Goal: Task Accomplishment & Management: Complete application form

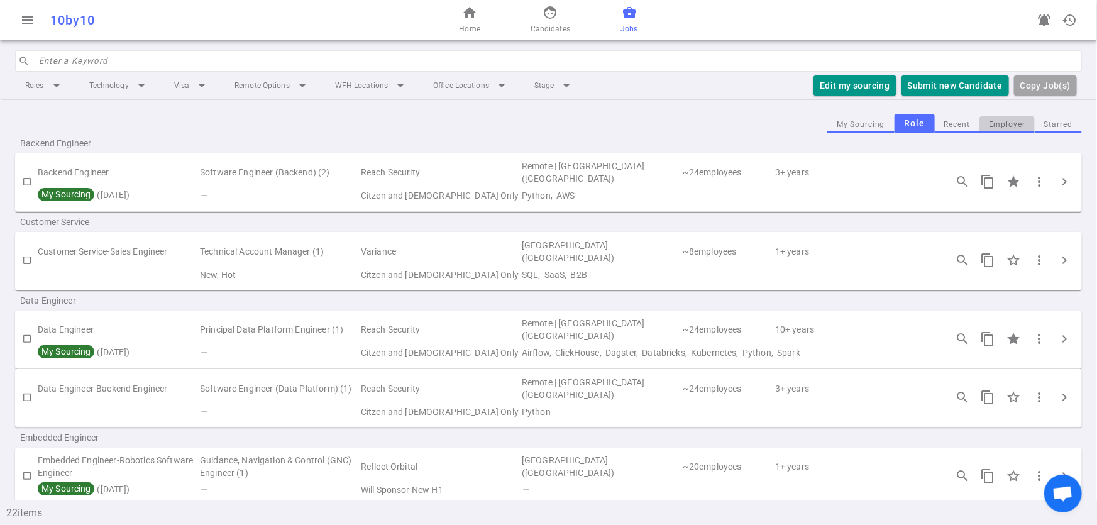
click at [996, 128] on button "Employer" at bounding box center [1006, 124] width 55 height 17
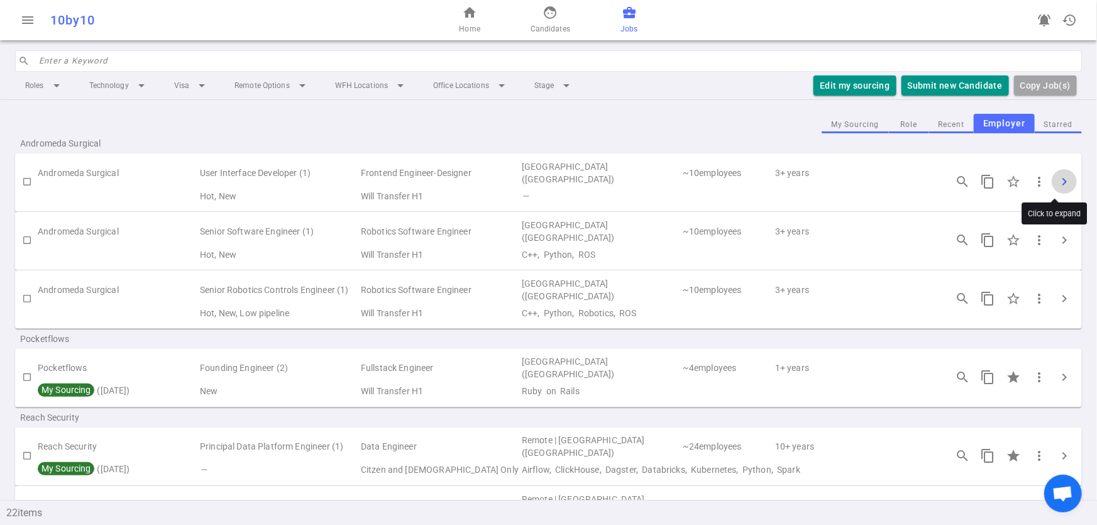
click at [1057, 184] on span "chevron_right" at bounding box center [1064, 181] width 15 height 15
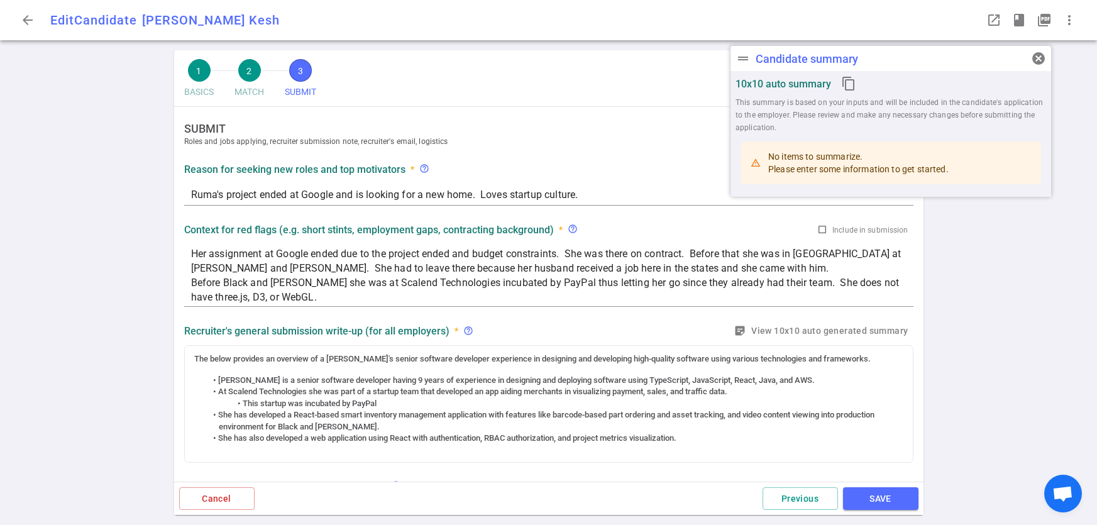
radio input "true"
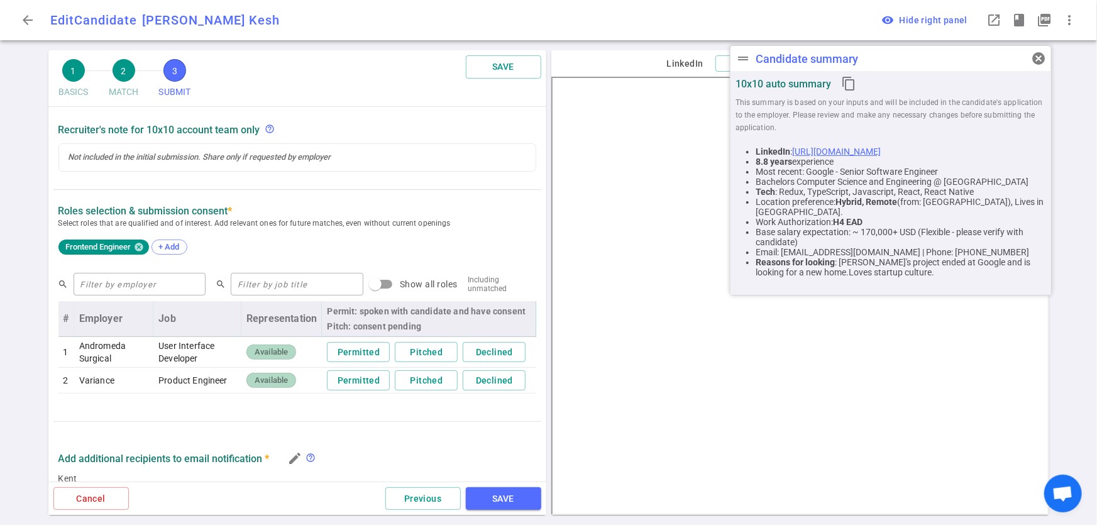
scroll to position [514, 0]
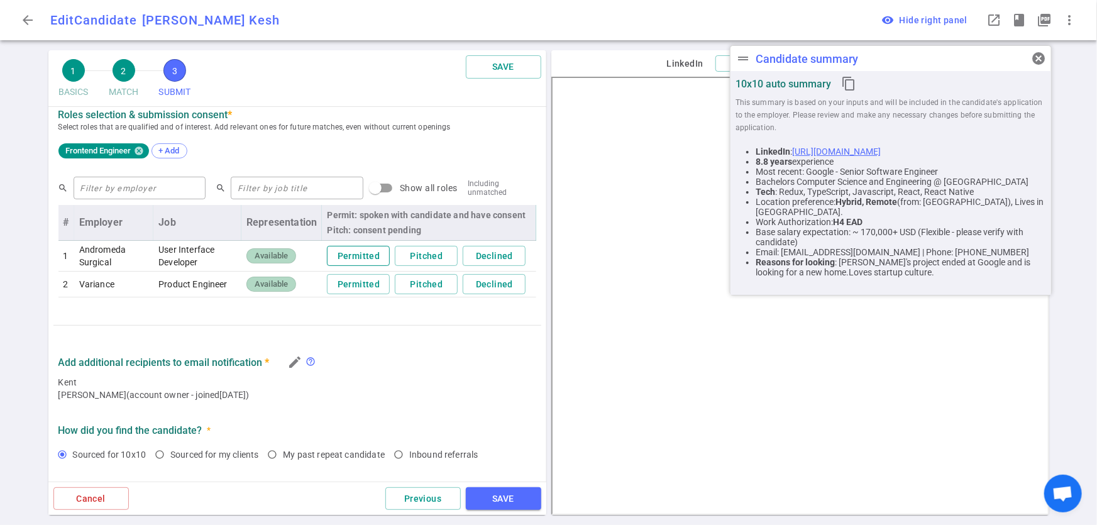
click at [349, 255] on button "Permitted" at bounding box center [358, 256] width 63 height 21
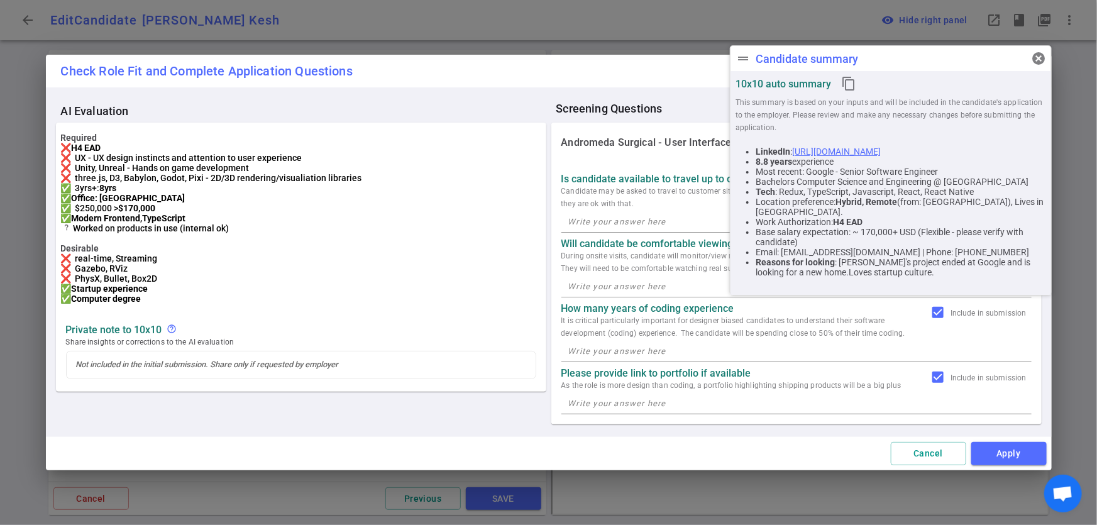
click at [551, 18] on div "Check Role Fit and Complete Application Questions AI Evaluation Required ❌ H4 E…" at bounding box center [548, 262] width 1097 height 525
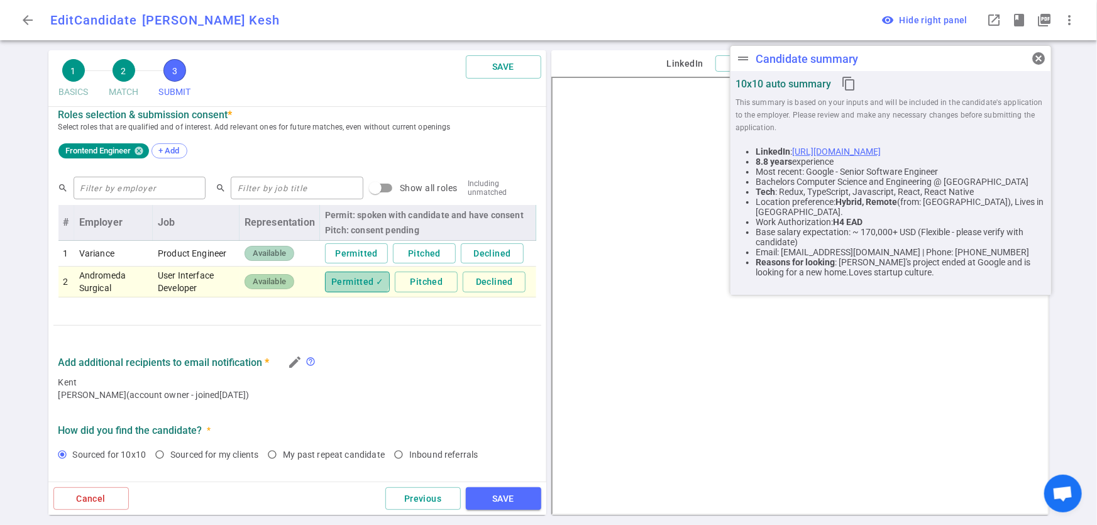
click at [334, 278] on button "Permitted ✓" at bounding box center [357, 282] width 65 height 21
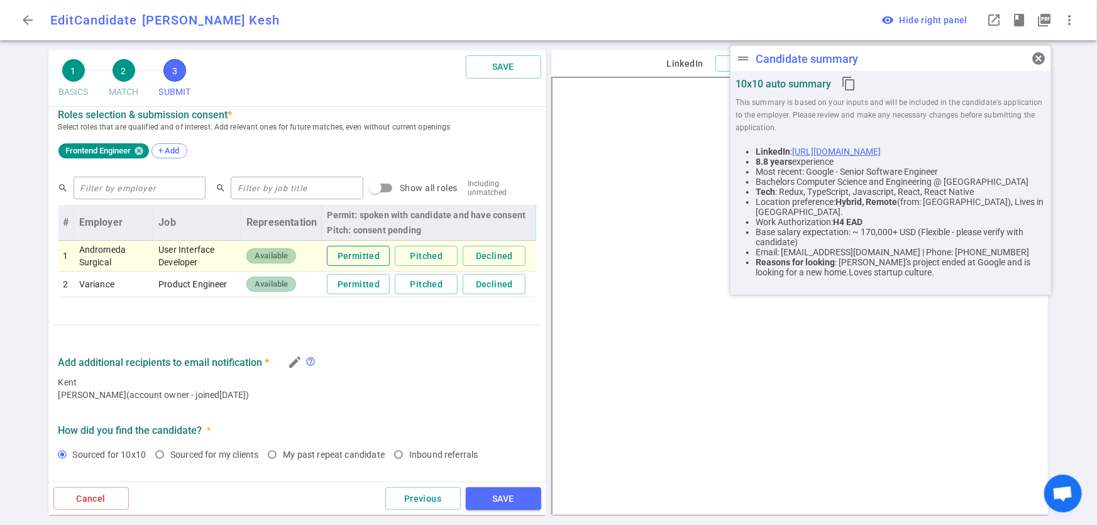
click at [334, 278] on button "Permitted" at bounding box center [358, 284] width 63 height 21
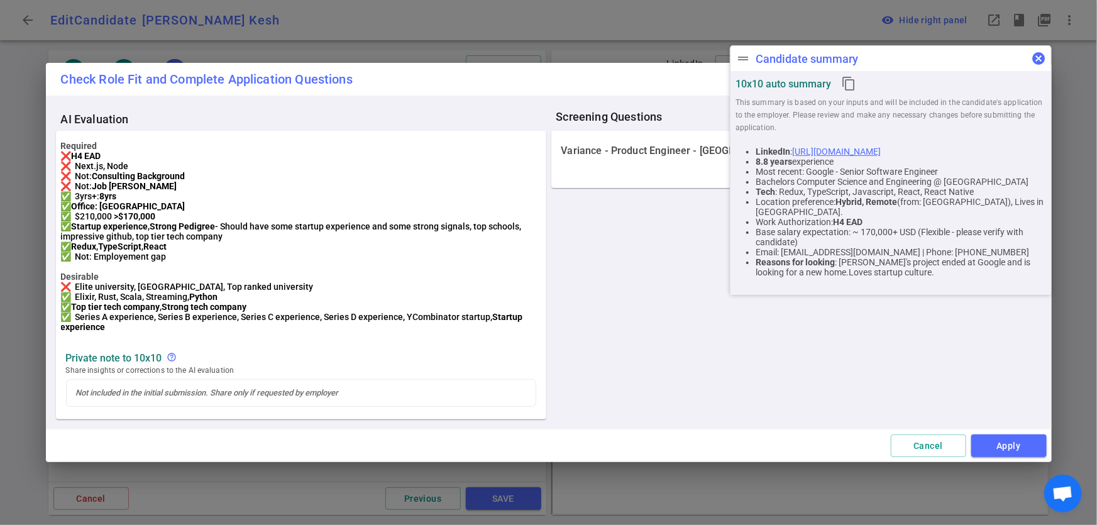
click at [1041, 60] on span "cancel" at bounding box center [1038, 58] width 15 height 15
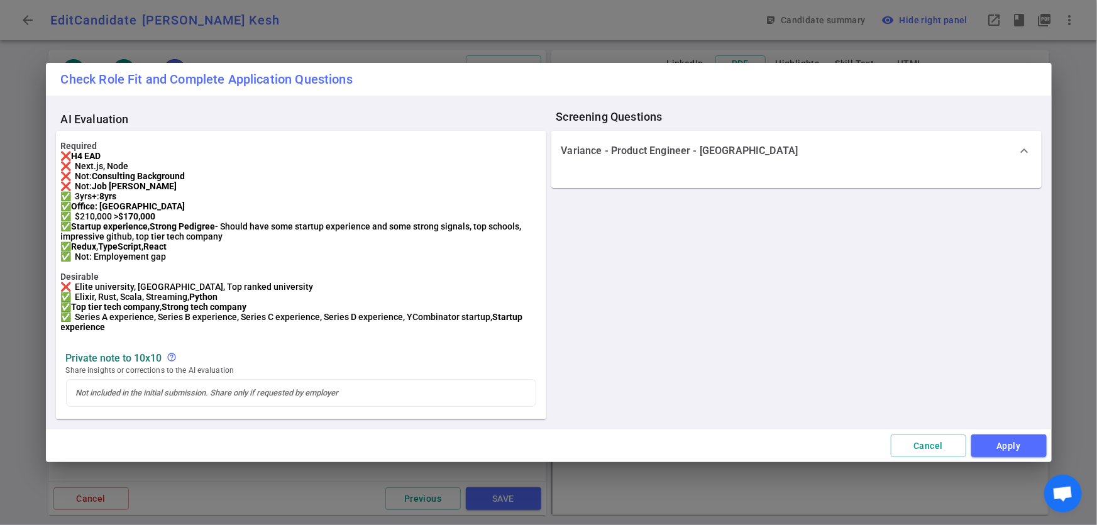
click at [1074, 81] on div "Check Role Fit and Complete Application Questions AI Evaluation Required ❌ H4 E…" at bounding box center [548, 262] width 1097 height 525
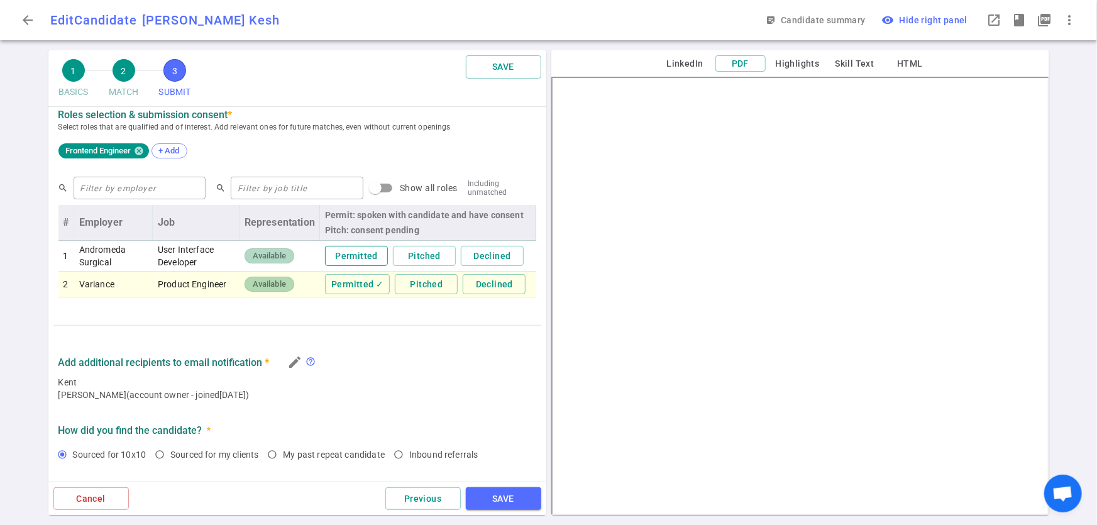
click at [346, 258] on button "Permitted" at bounding box center [356, 256] width 63 height 21
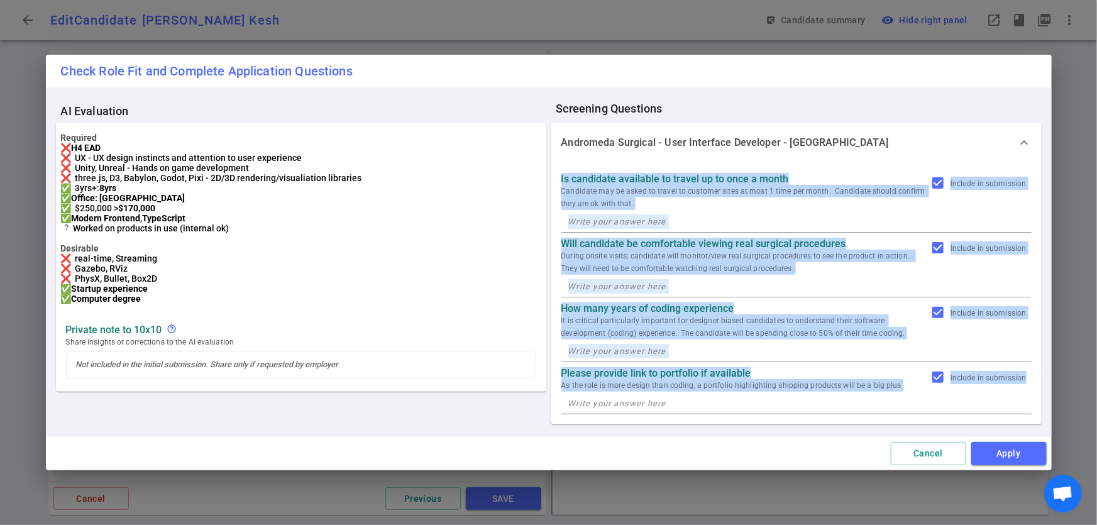
drag, startPoint x: 559, startPoint y: 177, endPoint x: 696, endPoint y: 405, distance: 265.8
click at [696, 405] on div "Is candidate available to travel up to once a month Candidate may be asked to t…" at bounding box center [796, 293] width 490 height 261
copy div "Is candidate available to travel up to once a month Candidate may be asked to t…"
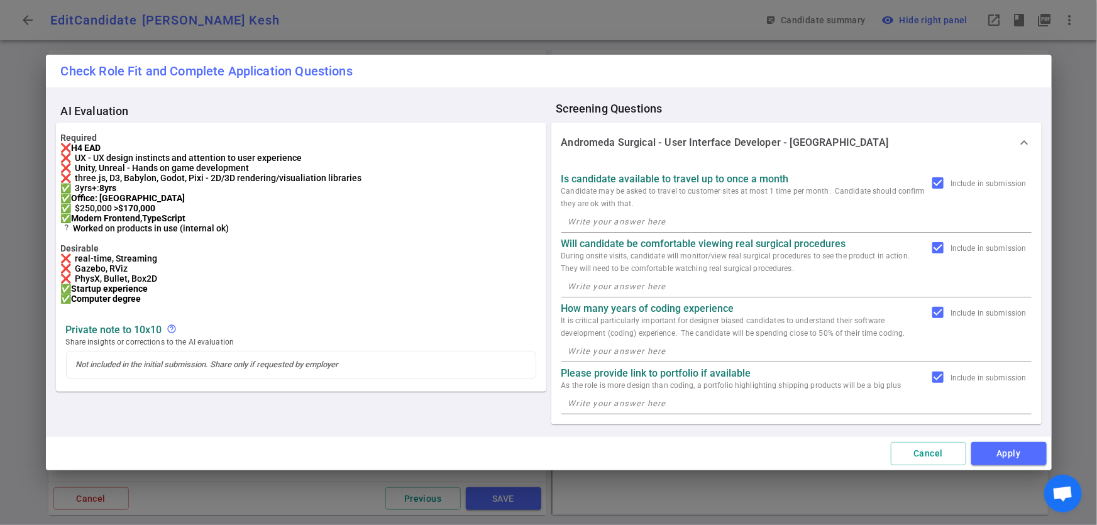
click at [341, 18] on div "Check Role Fit and Complete Application Questions AI Evaluation Required ❌ H4 E…" at bounding box center [548, 262] width 1097 height 525
